Goal: Transaction & Acquisition: Purchase product/service

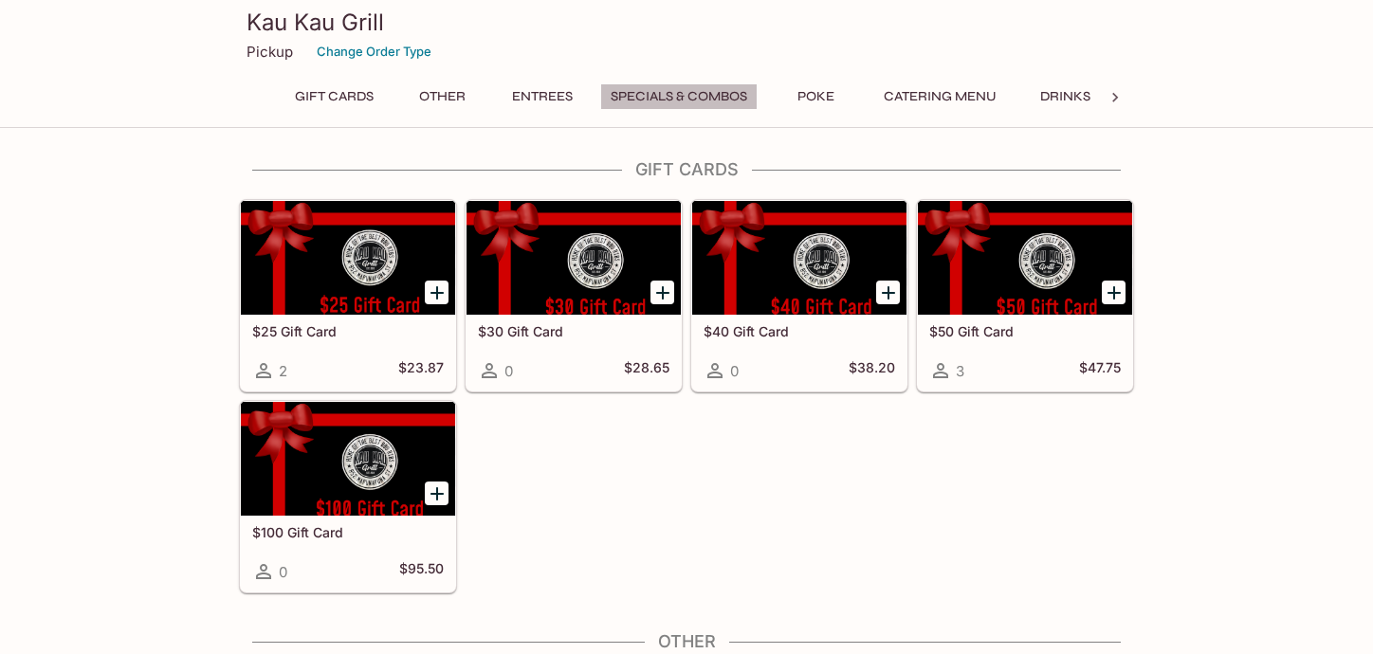
click at [689, 95] on button "Specials & Combos" at bounding box center [678, 96] width 157 height 27
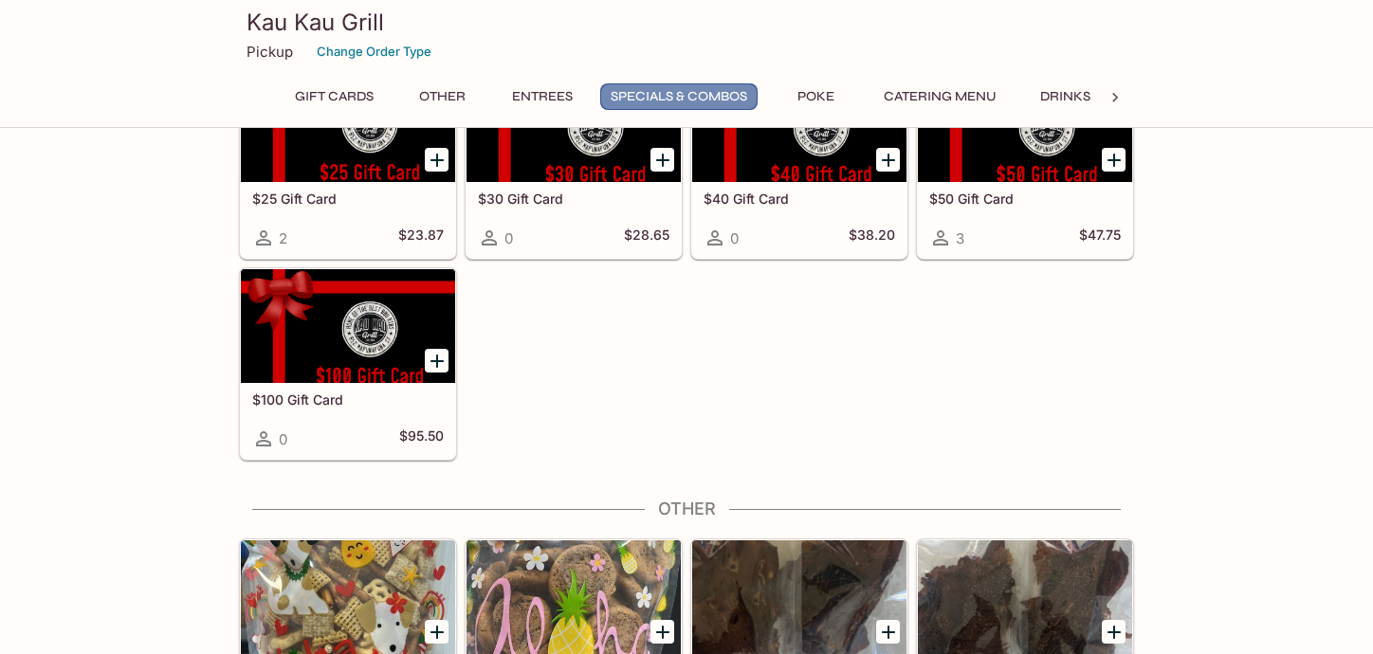
click at [689, 95] on button "Specials & Combos" at bounding box center [678, 96] width 157 height 27
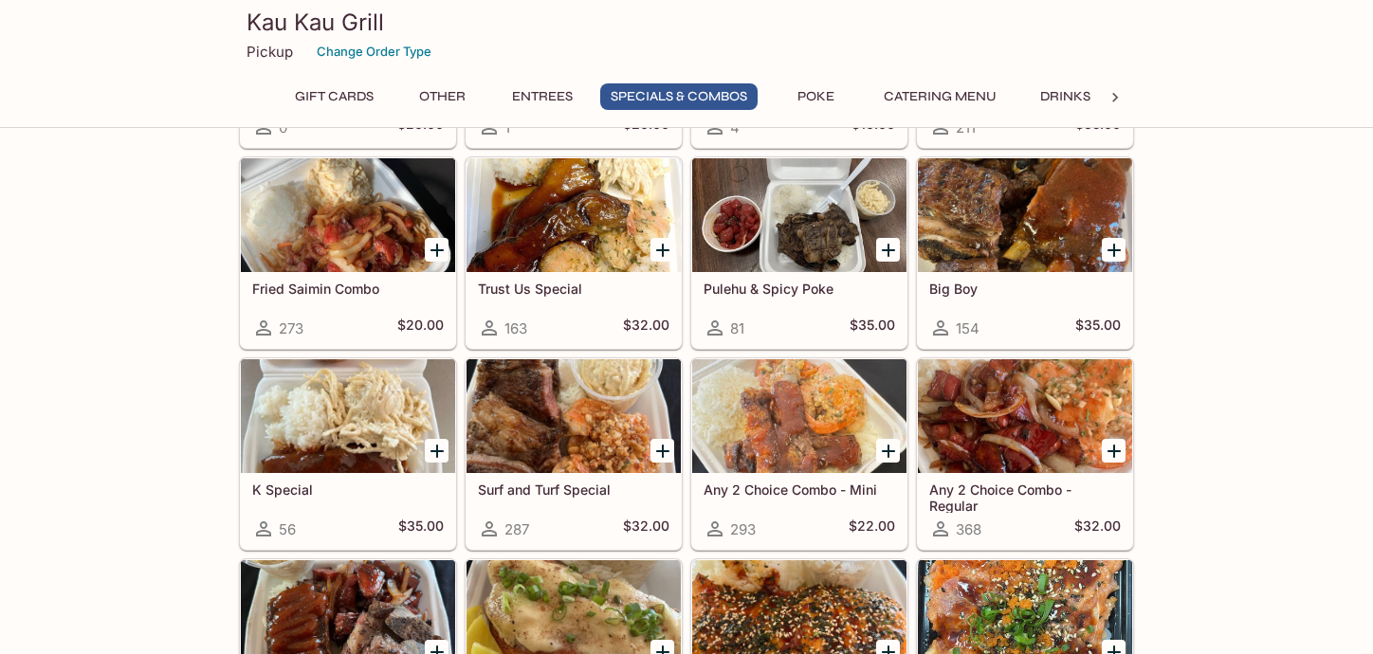
scroll to position [2095, 0]
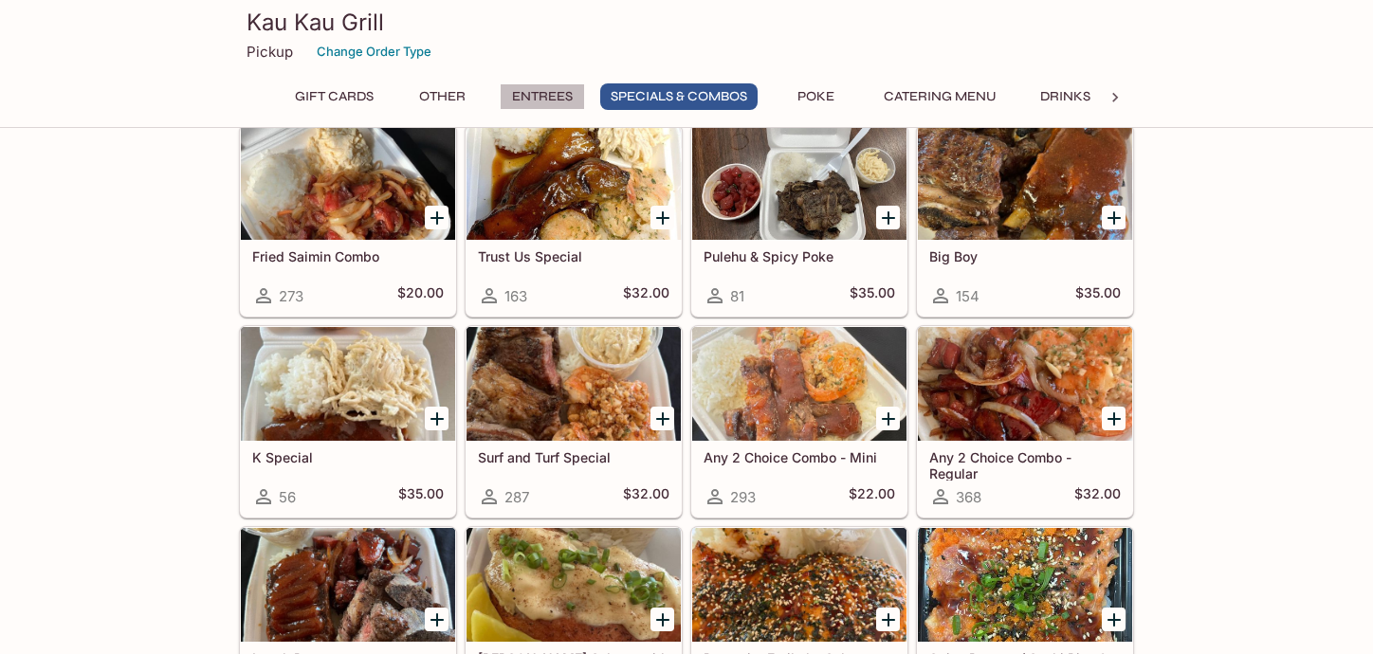
click at [548, 92] on button "Entrees" at bounding box center [542, 96] width 85 height 27
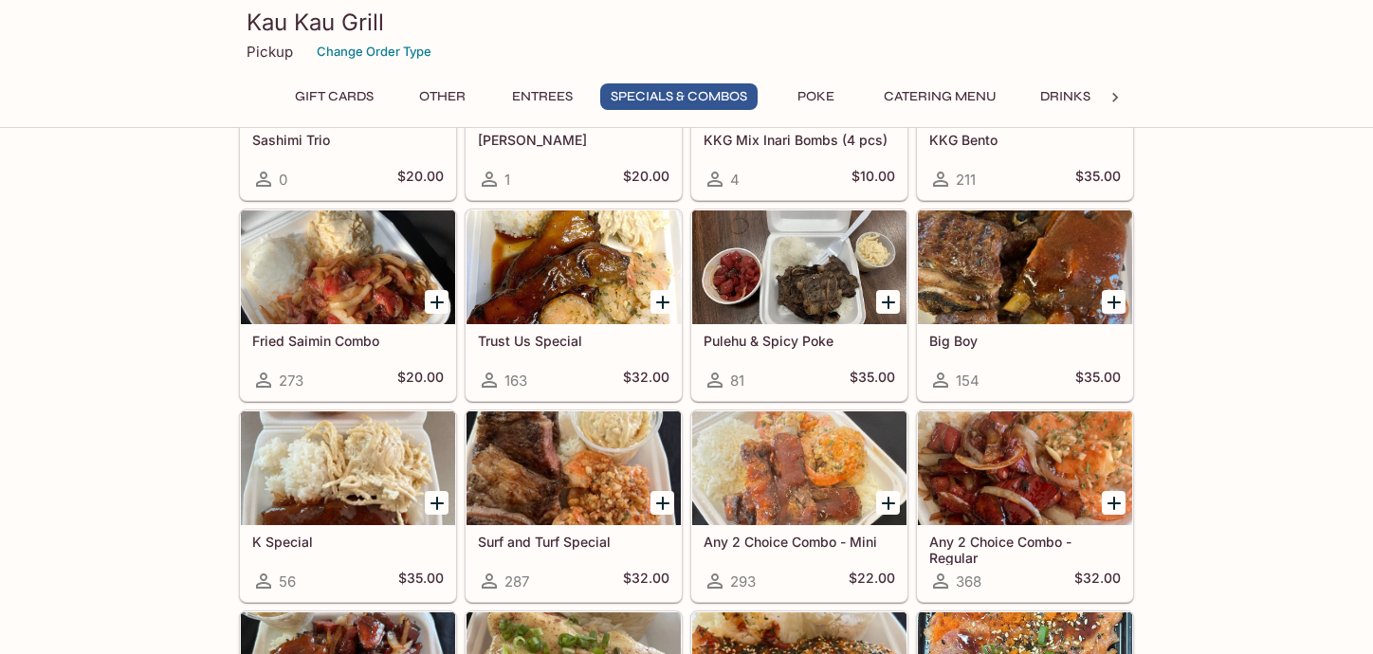
scroll to position [1983, 0]
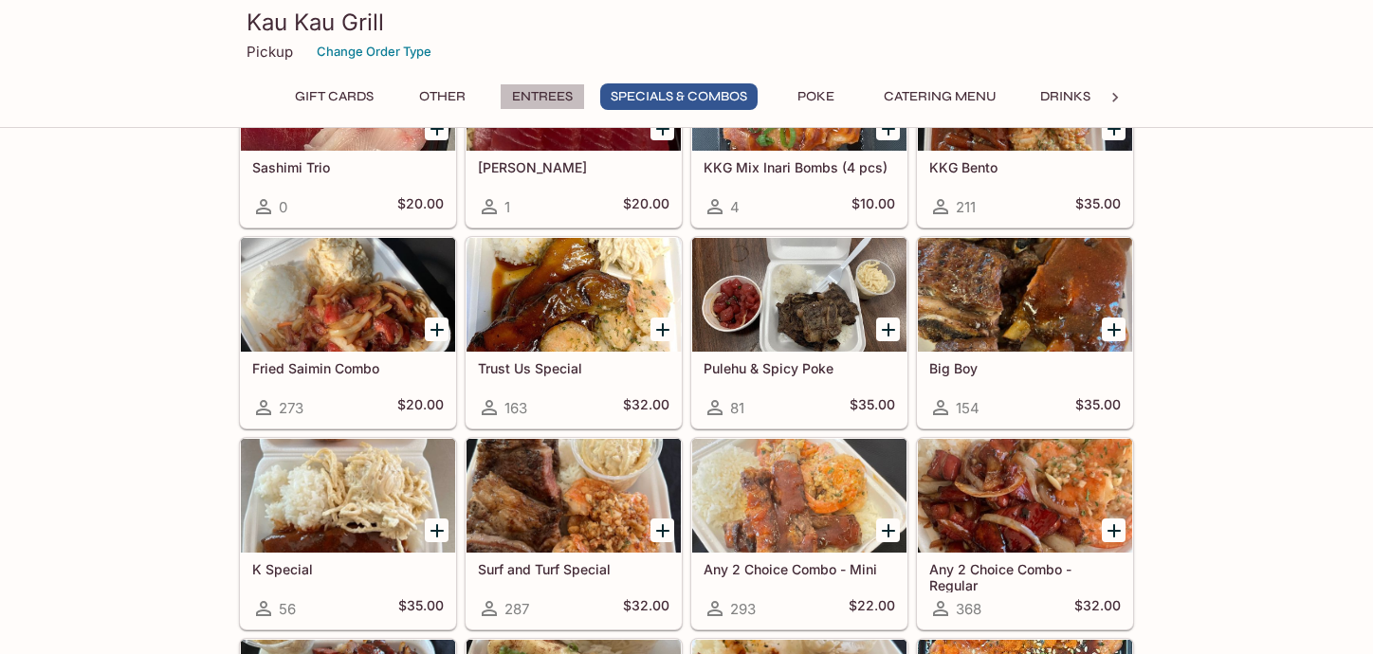
click at [549, 98] on button "Entrees" at bounding box center [542, 96] width 85 height 27
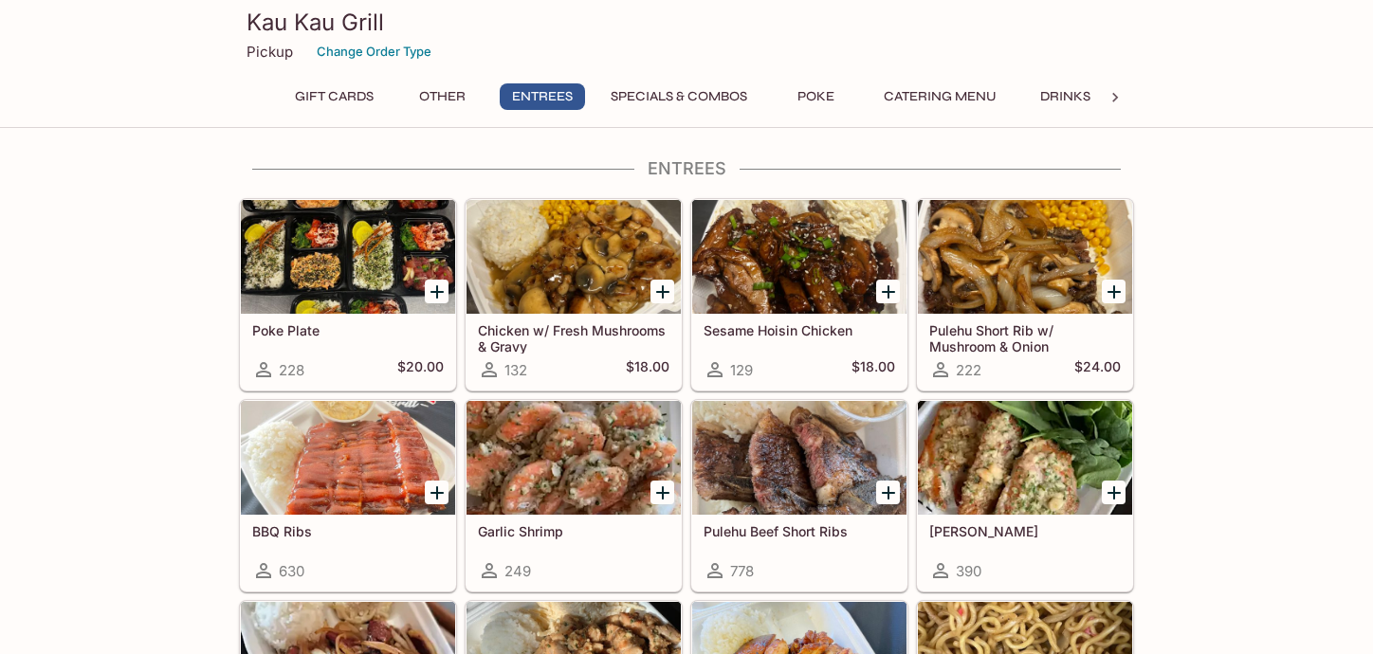
scroll to position [749, 0]
